Goal: Communication & Community: Ask a question

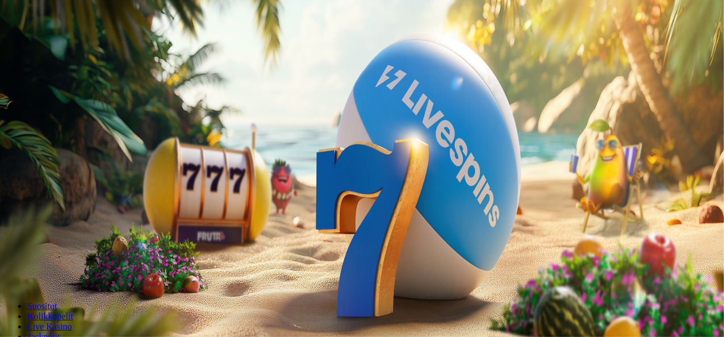
click at [65, 45] on span "Kirjaudu" at bounding box center [79, 41] width 28 height 9
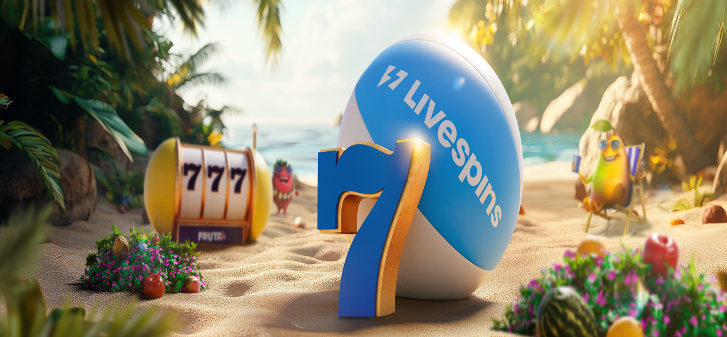
click at [65, 86] on span "Tarjoukset" at bounding box center [46, 82] width 38 height 10
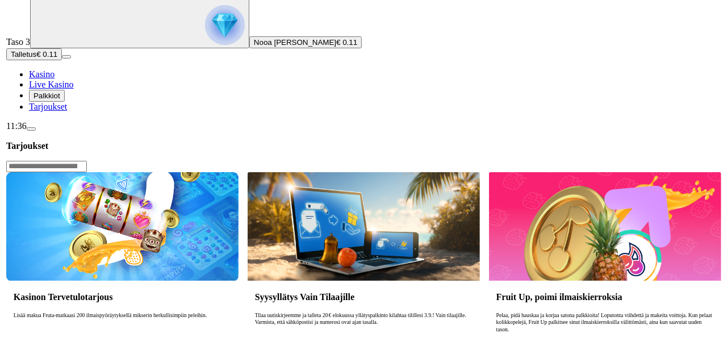
scroll to position [86, 0]
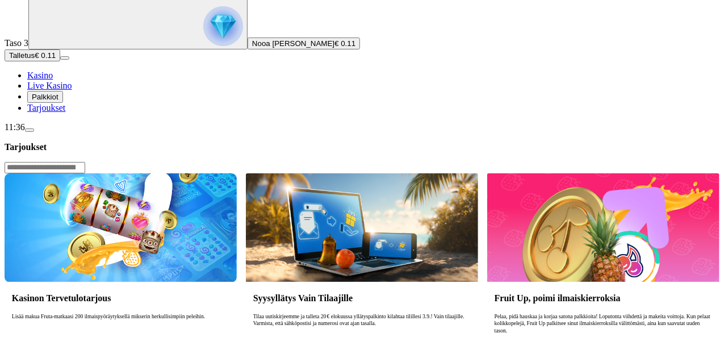
click at [59, 101] on span "Palkkiot" at bounding box center [45, 97] width 27 height 9
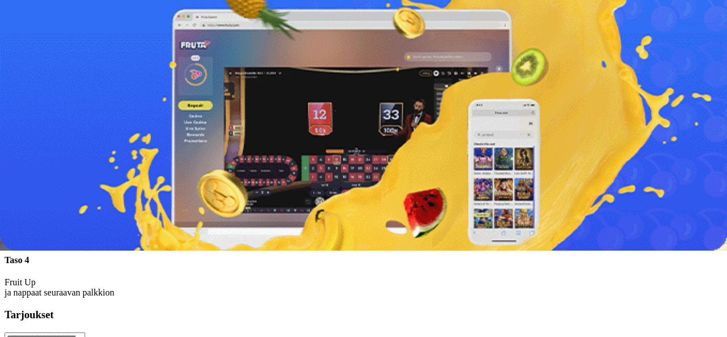
click at [30, 130] on span "menu icon" at bounding box center [30, 130] width 0 height 0
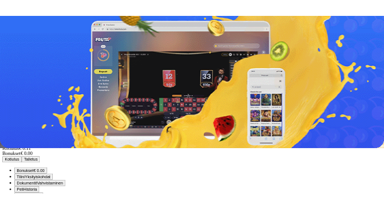
scroll to position [65, 0]
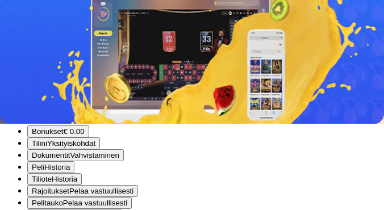
scroll to position [30, 0]
click at [9, 1] on span "close icon" at bounding box center [9, 1] width 0 height 0
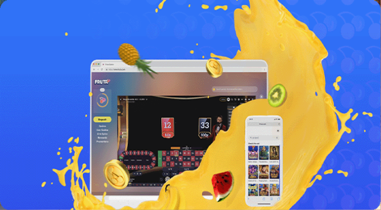
click at [27, 126] on span "gift-inverted icon" at bounding box center [27, 121] width 0 height 10
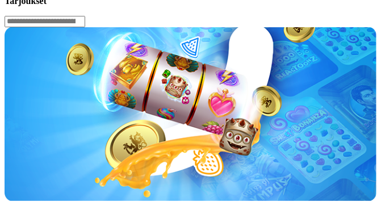
scroll to position [203, 0]
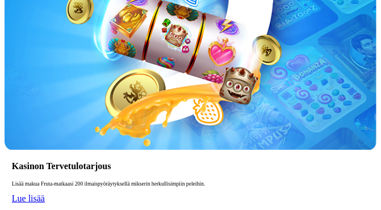
click at [45, 194] on span "Lue lisää" at bounding box center [28, 199] width 33 height 10
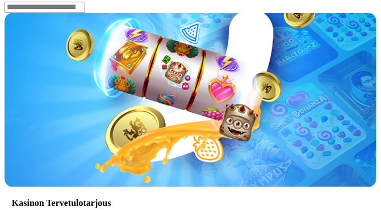
scroll to position [165, 0]
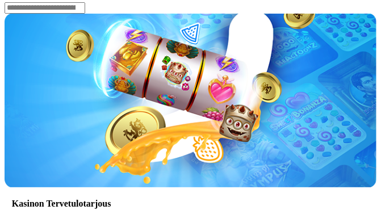
click at [190, 130] on article "Kasinon Tervetulotarjous Lisää makua Fruta-matkaasi 200 ilmaispyöräytyksellä mi…" at bounding box center [191, 131] width 372 height 235
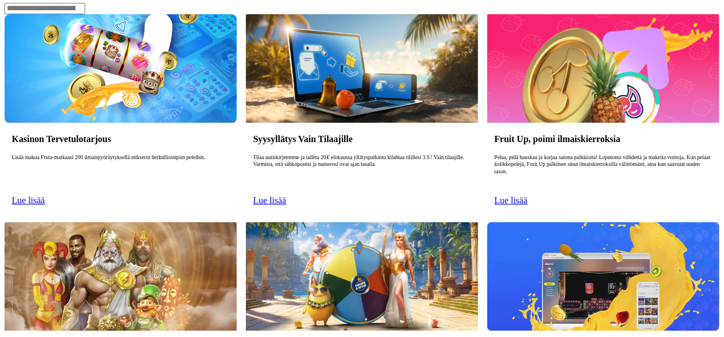
scroll to position [0, 0]
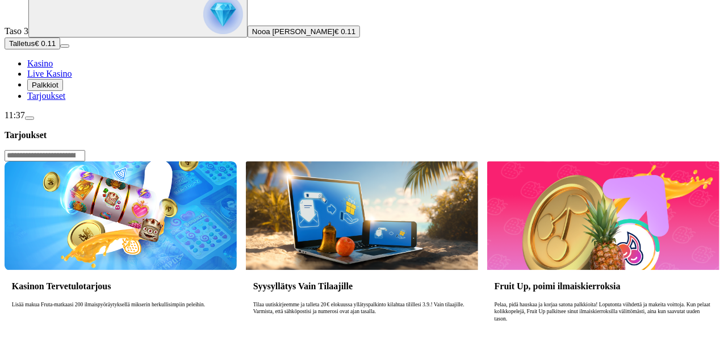
scroll to position [99, 0]
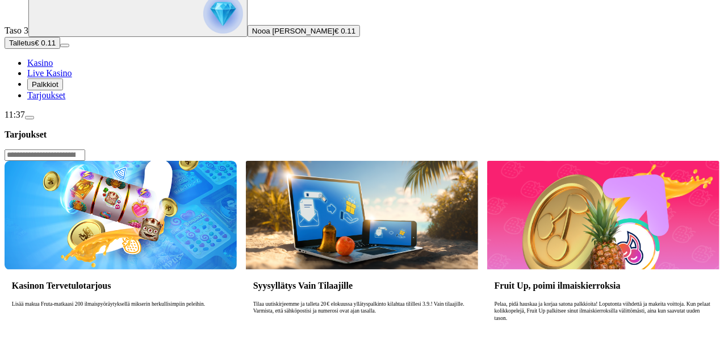
click at [418, 129] on header "Tarjoukset" at bounding box center [362, 145] width 715 height 32
click at [270, 129] on header "Tarjoukset" at bounding box center [362, 145] width 715 height 32
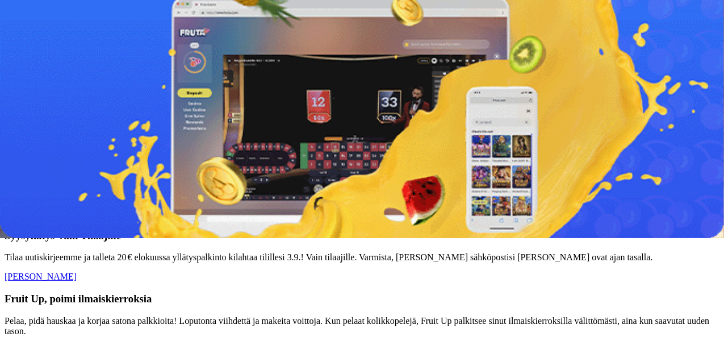
scroll to position [99, 0]
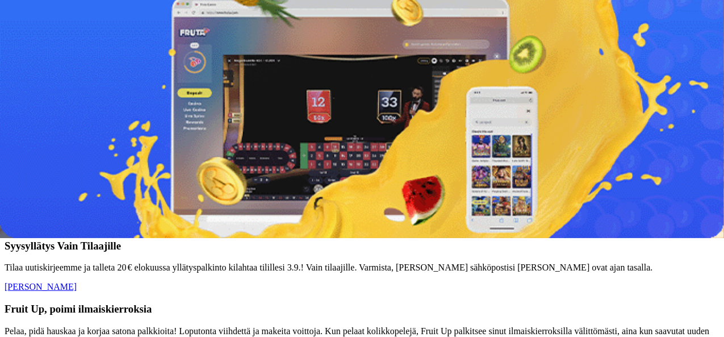
click at [58, 89] on span "Palkkiot" at bounding box center [45, 84] width 27 height 9
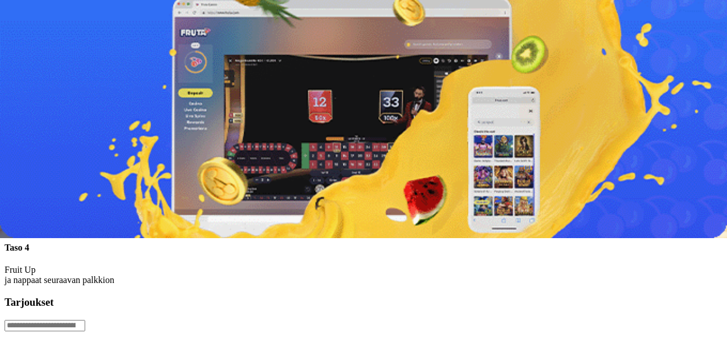
click at [61, 78] on span "Live Kasino" at bounding box center [49, 73] width 45 height 10
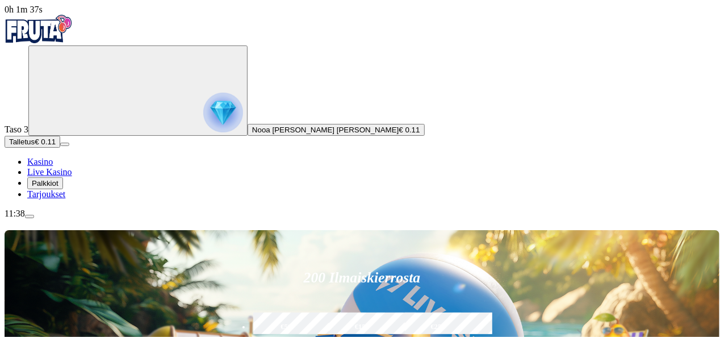
click at [53, 166] on span "Kasino" at bounding box center [40, 162] width 26 height 10
click at [30, 216] on span "menu icon" at bounding box center [30, 216] width 0 height 0
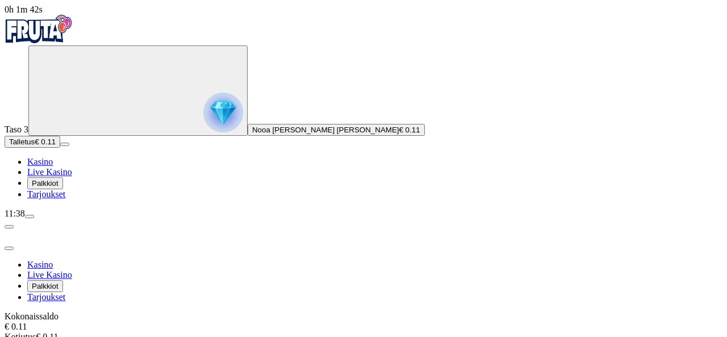
click at [43, 14] on span "0h 1m 42s" at bounding box center [24, 10] width 38 height 10
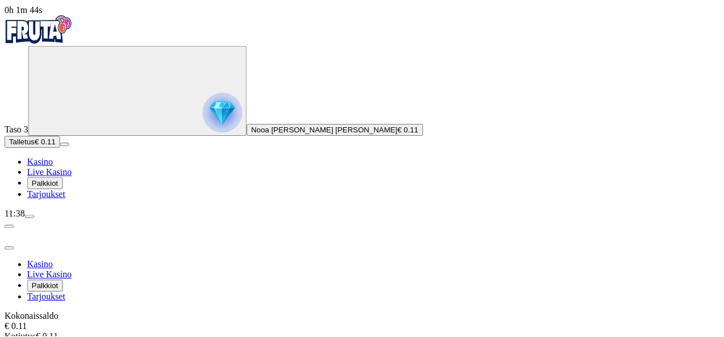
scroll to position [65, 0]
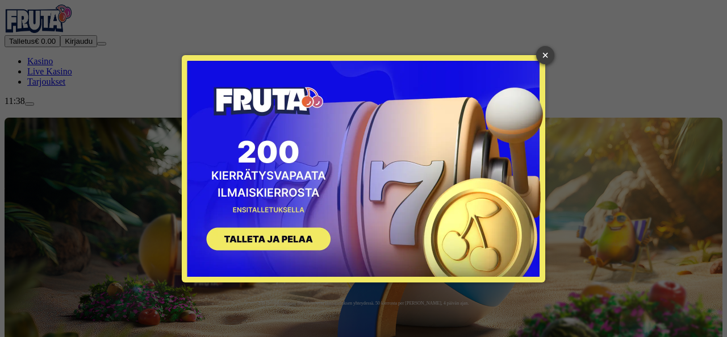
click at [545, 53] on link "×" at bounding box center [545, 55] width 18 height 18
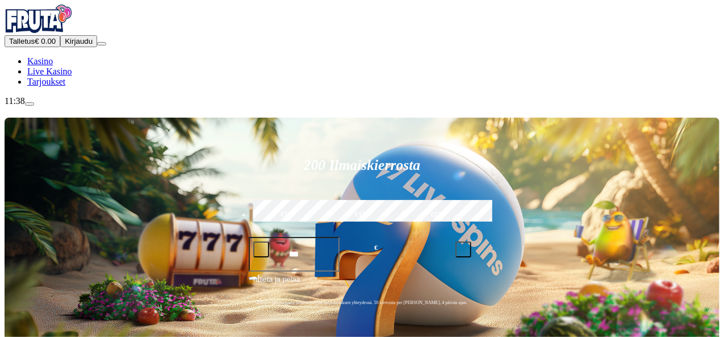
click at [60, 47] on button "Kirjaudu" at bounding box center [78, 41] width 37 height 12
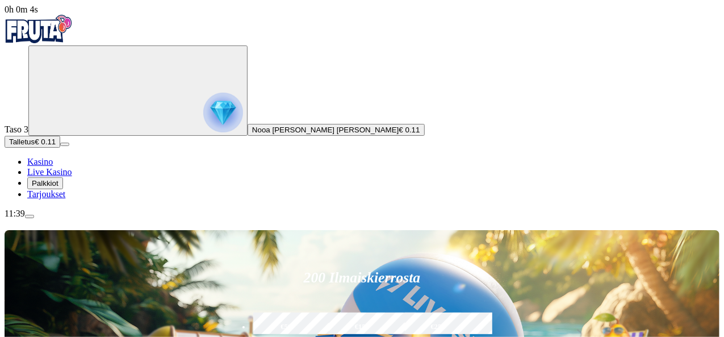
type input "*****"
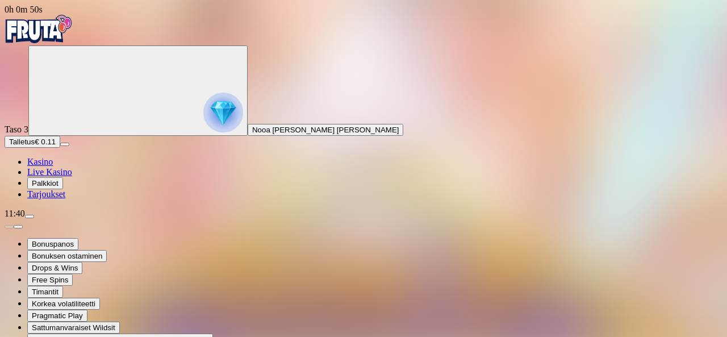
click at [57, 38] on img "Primary" at bounding box center [39, 29] width 68 height 28
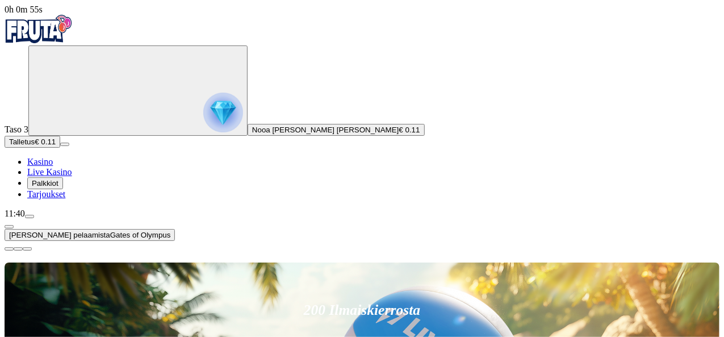
click at [9, 249] on span "close icon" at bounding box center [9, 249] width 0 height 0
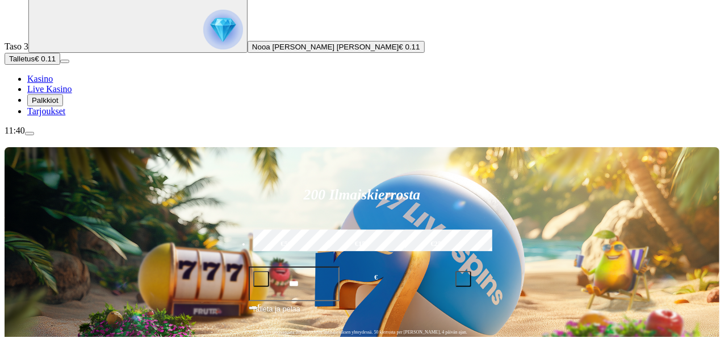
scroll to position [118, 0]
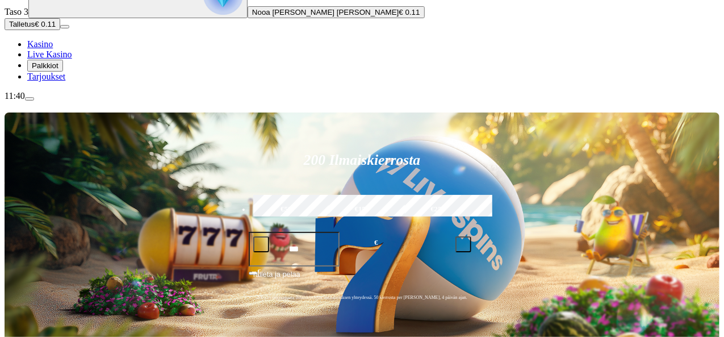
type input "****"
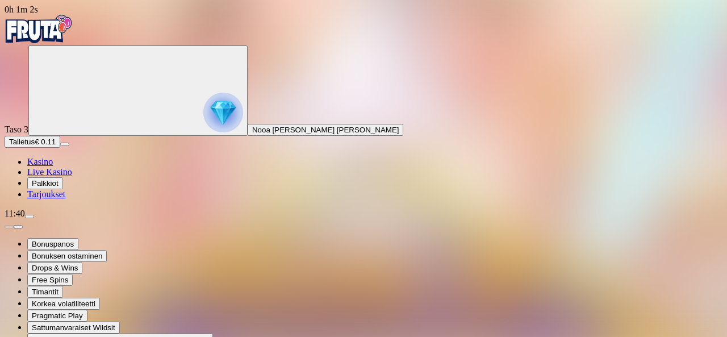
type input "**********"
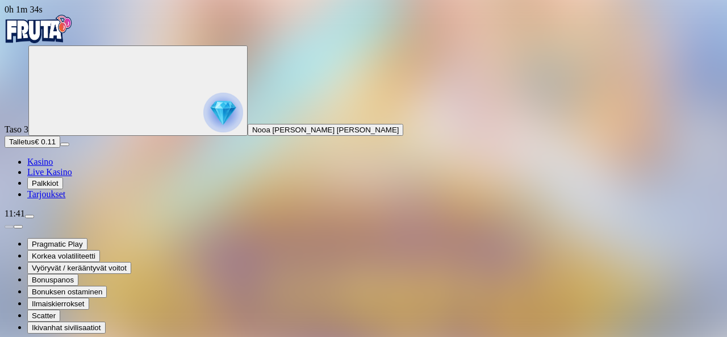
click at [73, 36] on img "Primary" at bounding box center [39, 29] width 68 height 28
click at [73, 43] on img "Primary" at bounding box center [39, 29] width 68 height 28
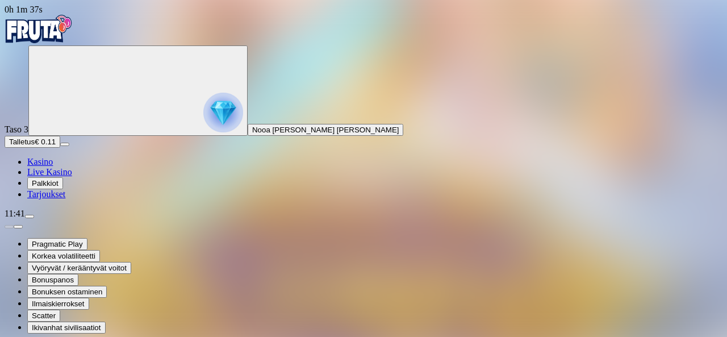
click at [73, 43] on img "Primary" at bounding box center [39, 29] width 68 height 28
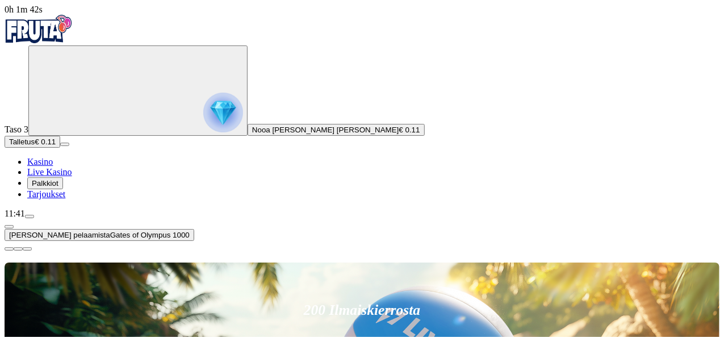
click at [9, 249] on span "close icon" at bounding box center [9, 249] width 0 height 0
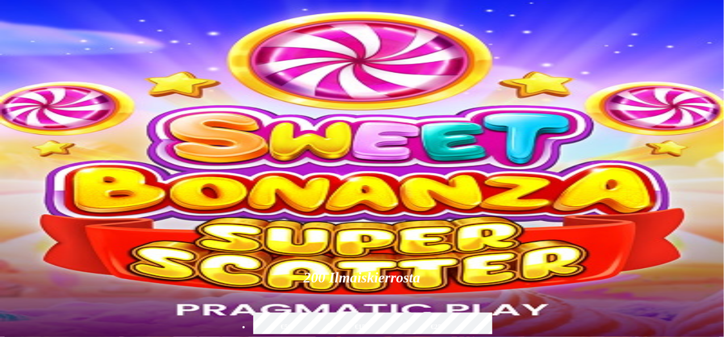
click at [56, 187] on span "Palkkiot" at bounding box center [45, 183] width 27 height 9
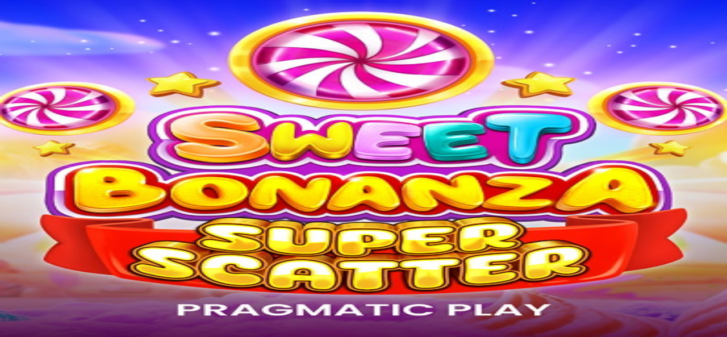
click at [30, 216] on span "menu icon" at bounding box center [30, 216] width 0 height 0
click at [9, 227] on span "chevron-left icon" at bounding box center [9, 227] width 0 height 0
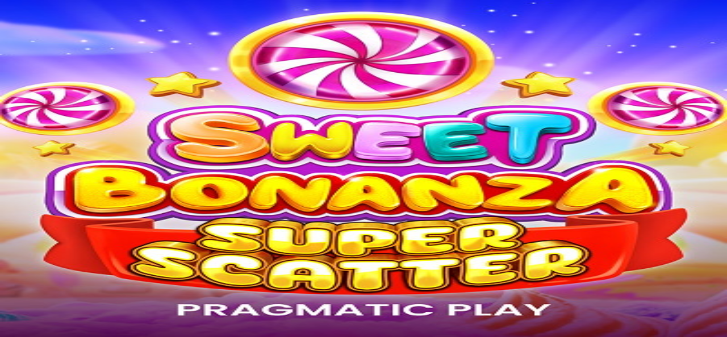
click at [76, 277] on button "Viimeiset 24 tuntia" at bounding box center [40, 283] width 71 height 12
click at [9, 227] on span "chevron-left icon" at bounding box center [9, 227] width 0 height 0
click at [141, 279] on span "Viimeiset 7 päivää" at bounding box center [110, 283] width 61 height 9
click at [9, 227] on span "chevron-left icon" at bounding box center [9, 227] width 0 height 0
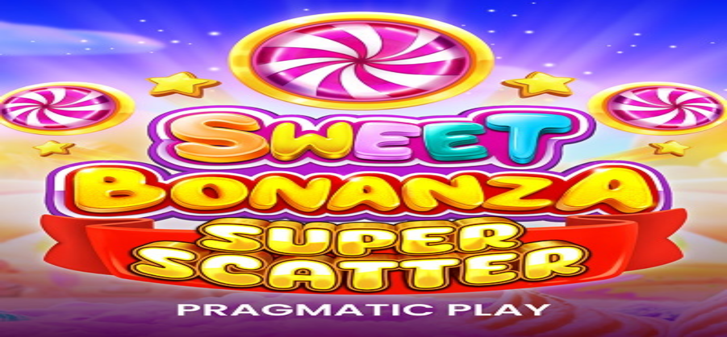
scroll to position [60, 0]
click at [9, 227] on span "chevron-left icon" at bounding box center [9, 227] width 0 height 0
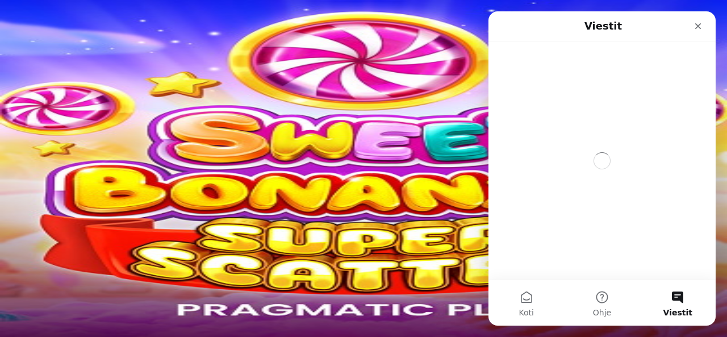
scroll to position [0, 0]
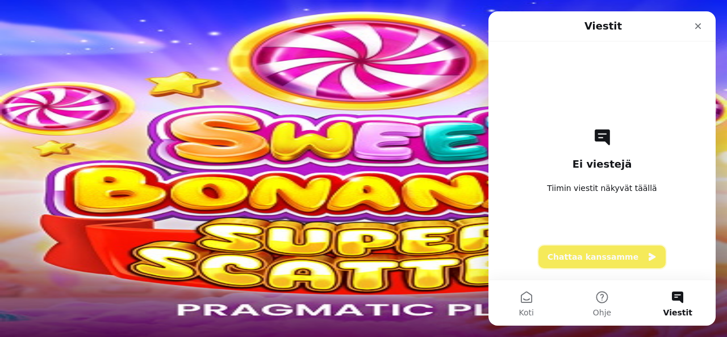
click at [581, 255] on button "Chattaa kanssamme" at bounding box center [602, 256] width 127 height 23
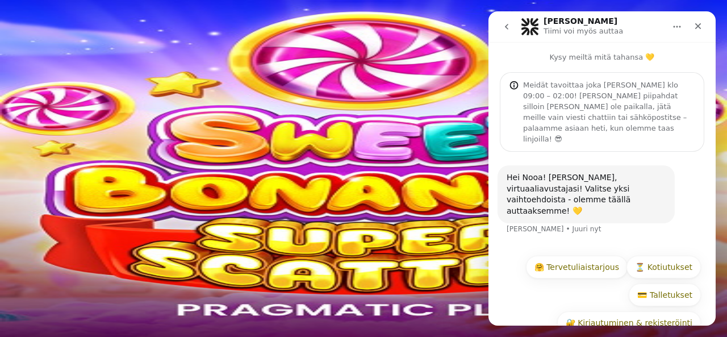
scroll to position [22, 0]
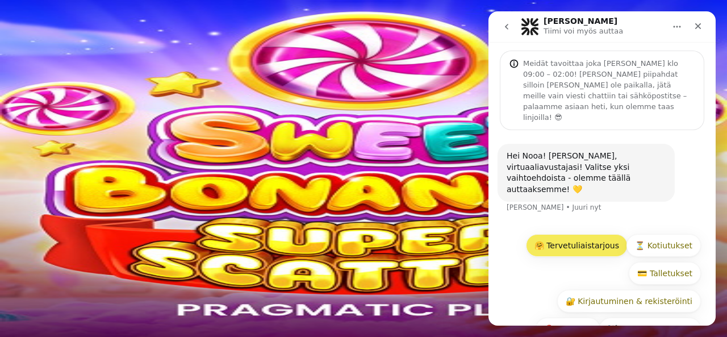
click at [576, 234] on button "🤗 Tervetuliaistarjous" at bounding box center [577, 245] width 102 height 23
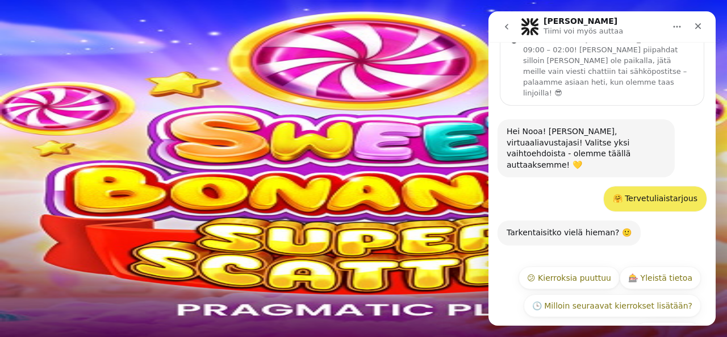
scroll to position [50, 0]
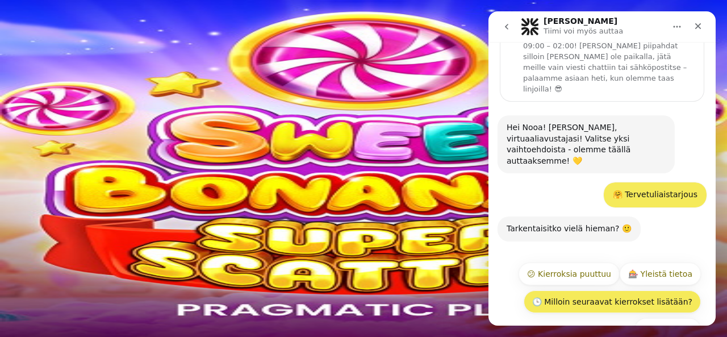
click at [580, 290] on button "🕒 Milloin seuraavat kierrokset lisätään?" at bounding box center [612, 301] width 177 height 23
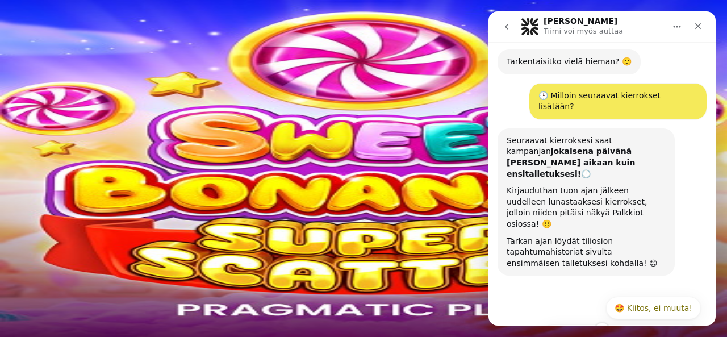
scroll to position [218, 0]
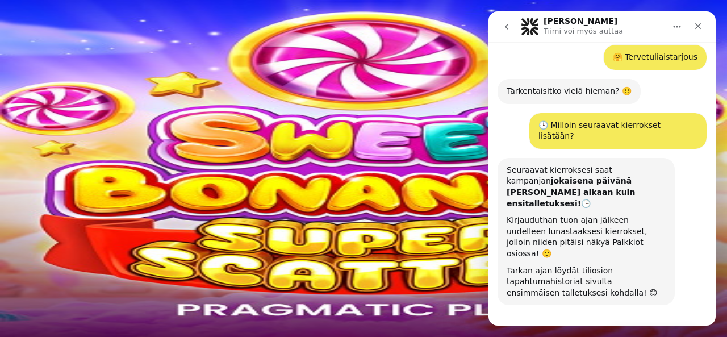
scroll to position [218, 0]
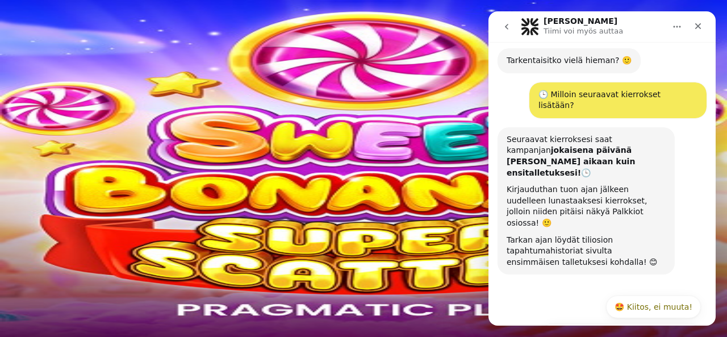
click at [71, 279] on span "Viimeiset 24 tuntia" at bounding box center [40, 283] width 62 height 9
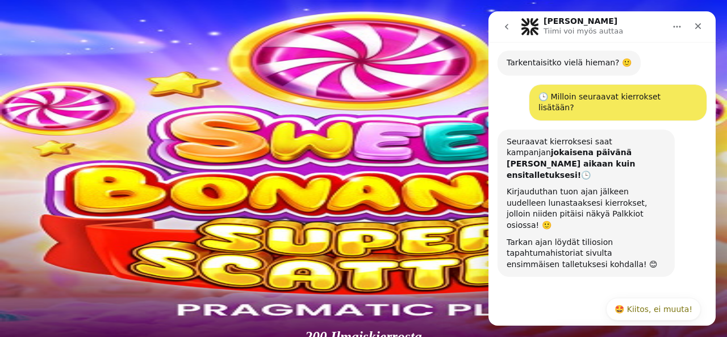
scroll to position [218, 0]
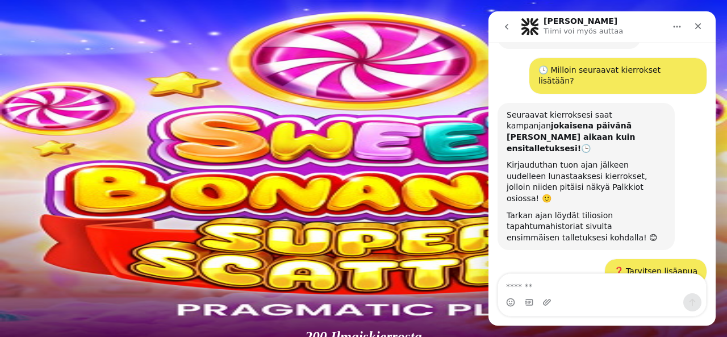
scroll to position [243, 0]
click at [546, 288] on textarea "Viesti…" at bounding box center [602, 283] width 208 height 19
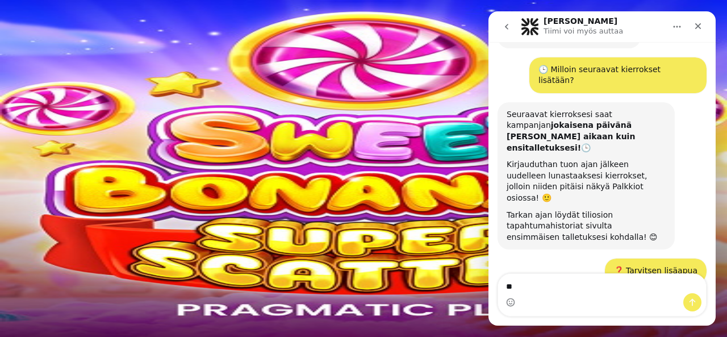
type textarea "*"
click at [9, 227] on span "chevron-left icon" at bounding box center [9, 227] width 0 height 0
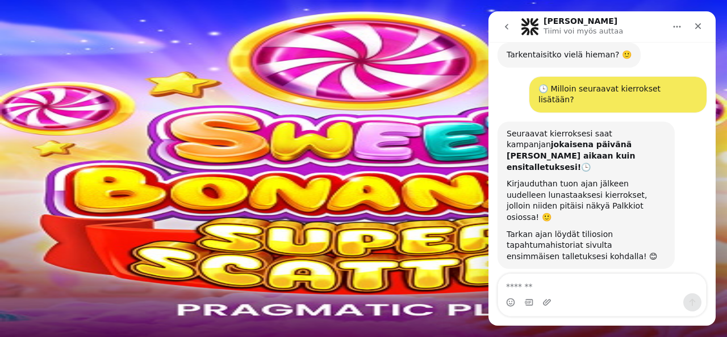
click at [141, 279] on span "Viimeiset 7 päivää" at bounding box center [110, 283] width 61 height 9
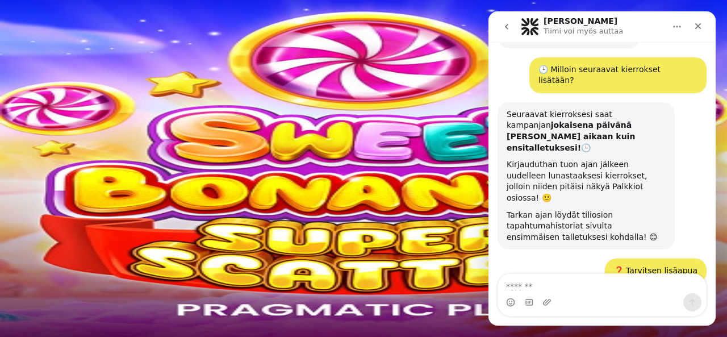
scroll to position [534, 0]
type textarea "**********"
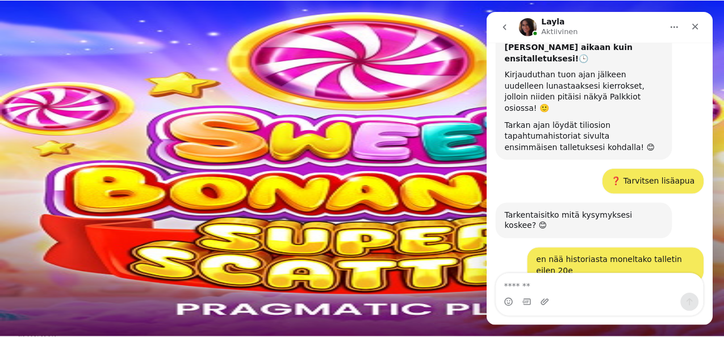
scroll to position [367, 0]
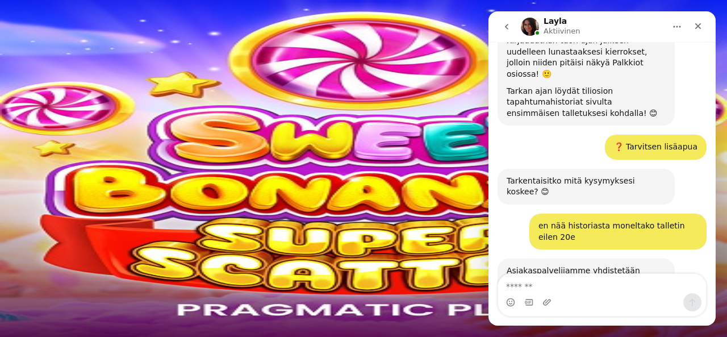
click at [9, 275] on span "close icon" at bounding box center [9, 275] width 0 height 0
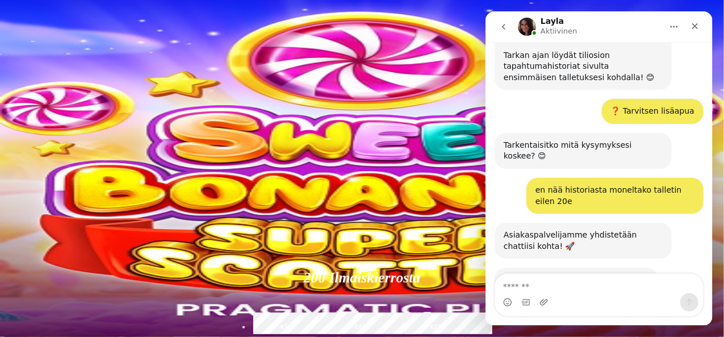
scroll to position [404, 0]
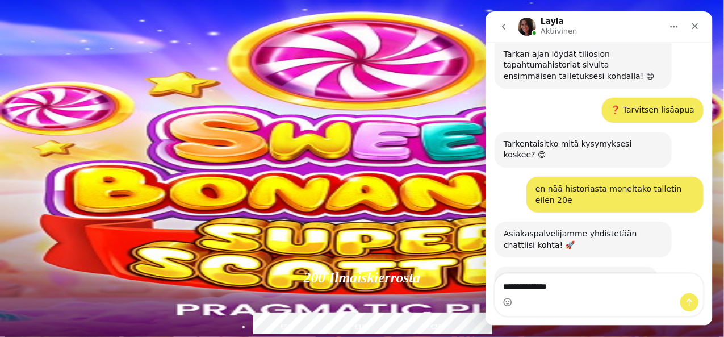
type textarea "**********"
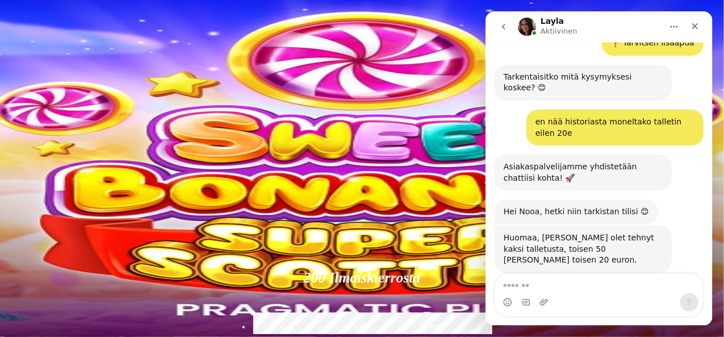
scroll to position [472, 0]
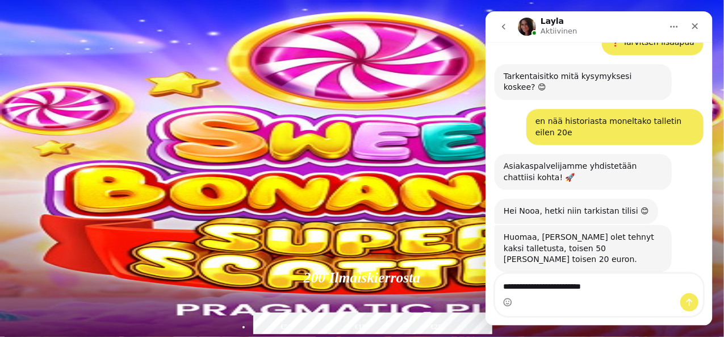
type textarea "**********"
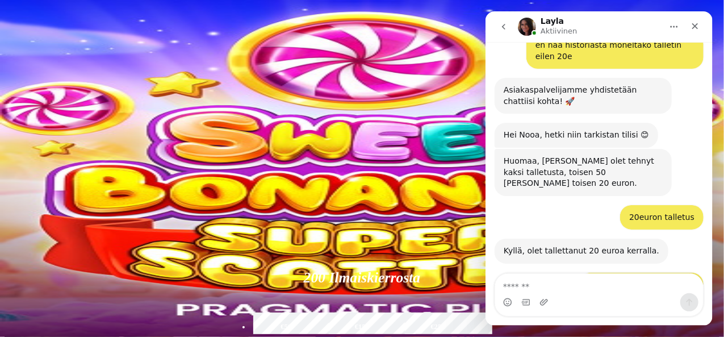
scroll to position [551, 0]
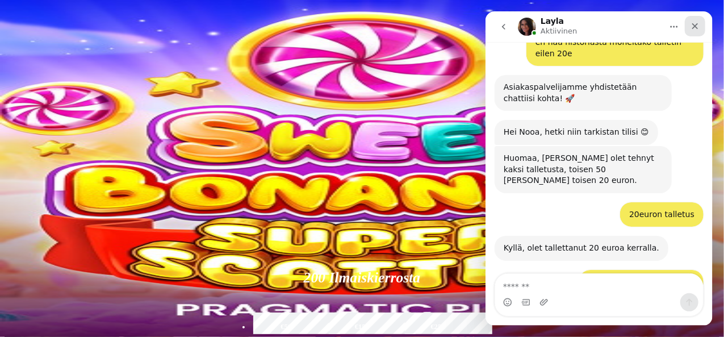
click at [692, 20] on div "Sulje" at bounding box center [695, 26] width 20 height 20
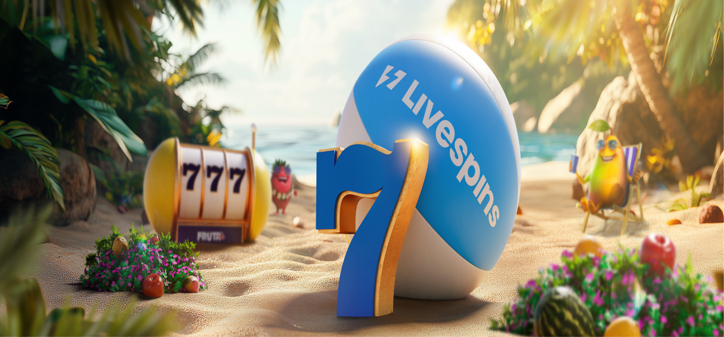
click at [30, 216] on span "menu icon" at bounding box center [30, 216] width 0 height 0
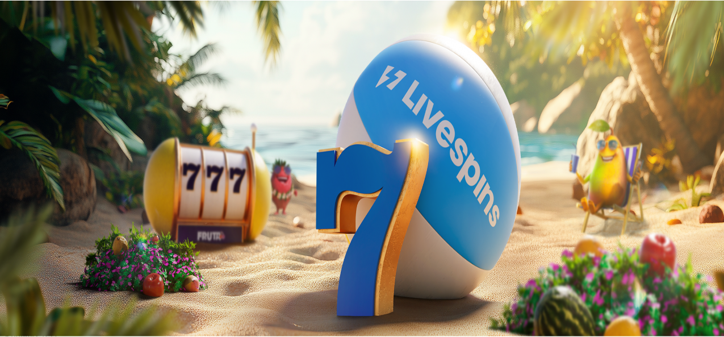
scroll to position [65, 0]
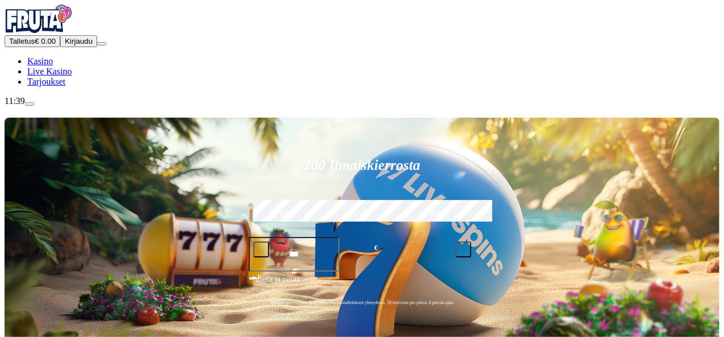
click at [59, 86] on span "Tarjoukset" at bounding box center [46, 82] width 38 height 10
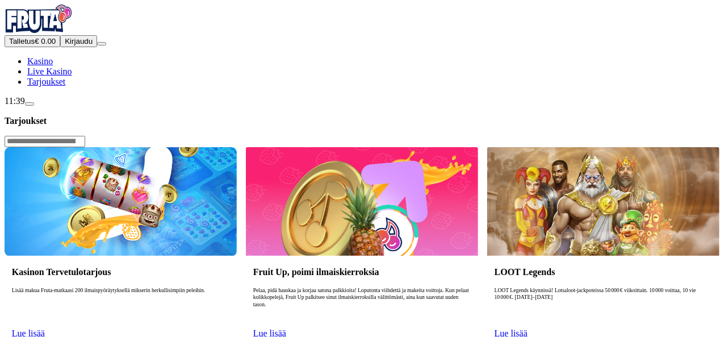
click at [45, 328] on link "Lue lisää" at bounding box center [28, 333] width 33 height 10
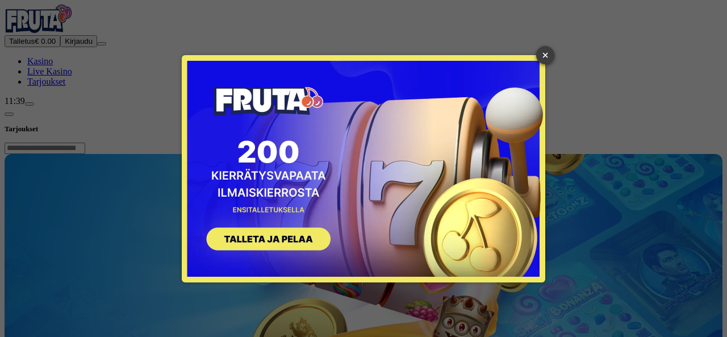
click at [546, 57] on link "×" at bounding box center [545, 55] width 18 height 18
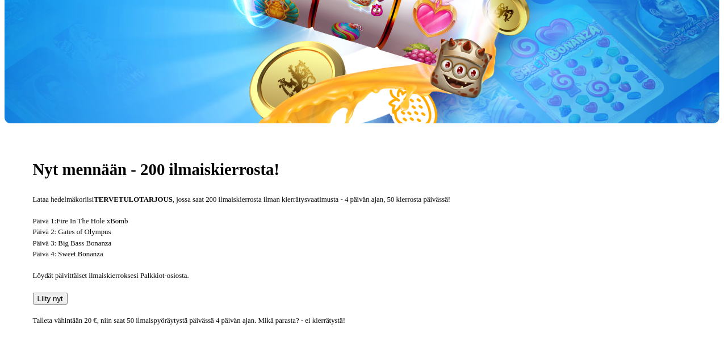
scroll to position [256, 0]
